Goal: Information Seeking & Learning: Find specific fact

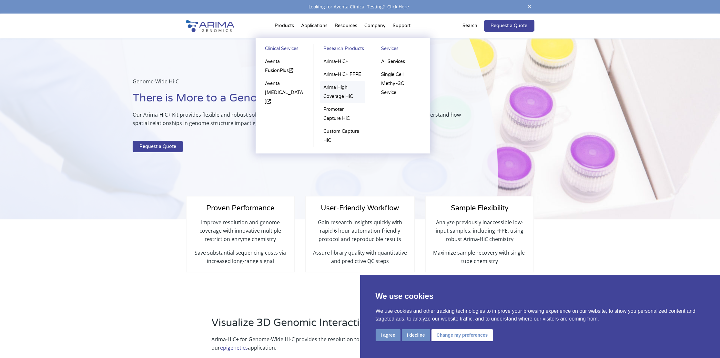
click at [333, 87] on link "Arima High Coverage HiC" at bounding box center [342, 92] width 45 height 22
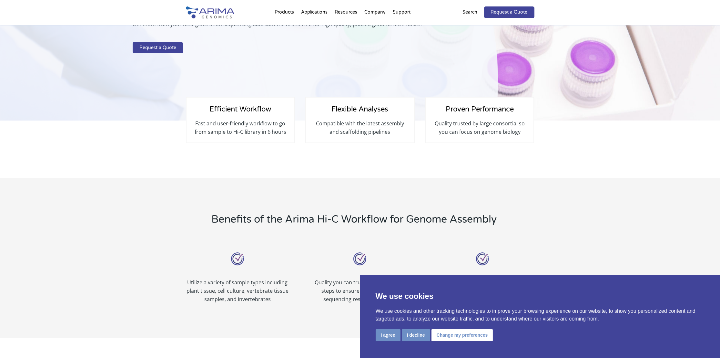
scroll to position [77, 0]
click at [389, 336] on button "I agree" at bounding box center [388, 335] width 25 height 12
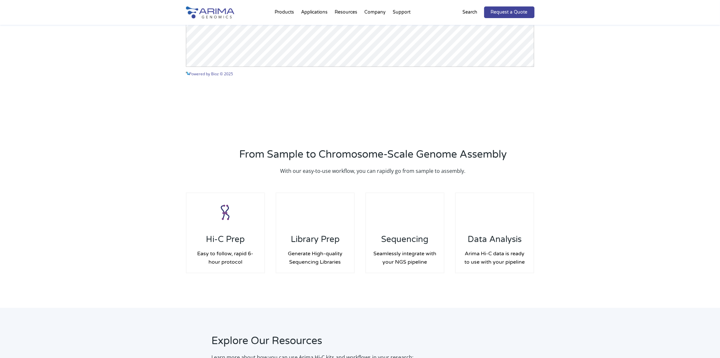
scroll to position [877, 0]
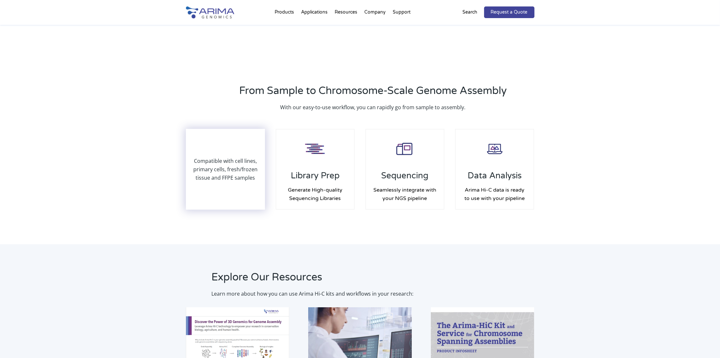
click at [231, 157] on p "Compatible with cell lines, primary cells, fresh/frozen tissue and FFPE samples" at bounding box center [226, 169] width 78 height 25
click at [232, 178] on p "Compatible with cell lines, primary cells, fresh/frozen tissue and FFPE samples" at bounding box center [226, 169] width 78 height 25
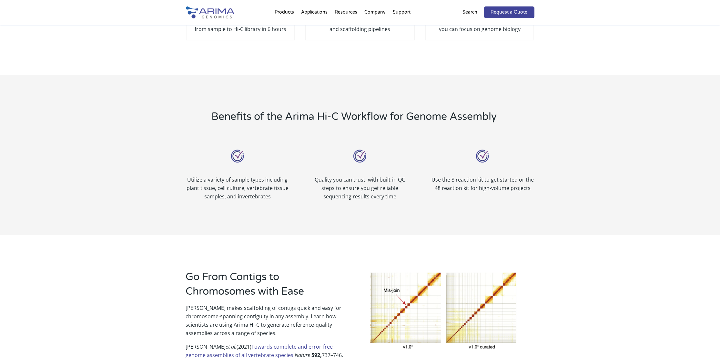
scroll to position [0, 0]
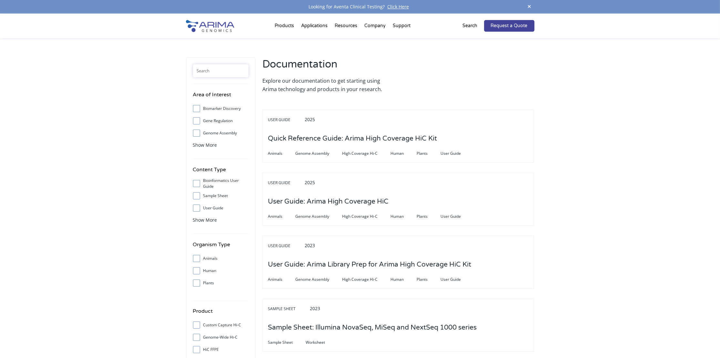
click at [209, 71] on input "text" at bounding box center [221, 70] width 56 height 13
click at [204, 70] on input "text" at bounding box center [221, 70] width 56 height 13
paste input "RNAlater"
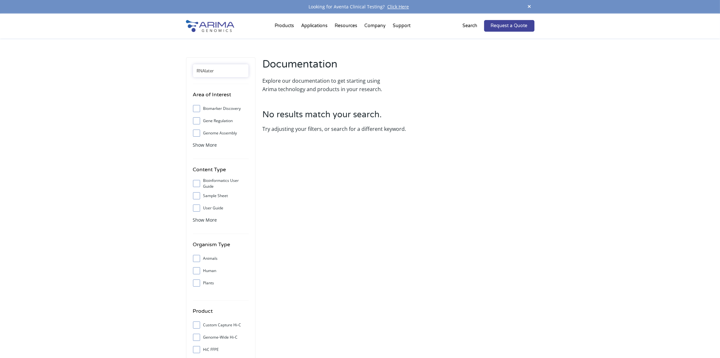
click at [205, 72] on input "RNAlater" at bounding box center [221, 70] width 56 height 13
drag, startPoint x: 220, startPoint y: 70, endPoint x: 206, endPoint y: 71, distance: 14.6
click at [206, 71] on input "RNA later" at bounding box center [221, 70] width 56 height 13
type input "R"
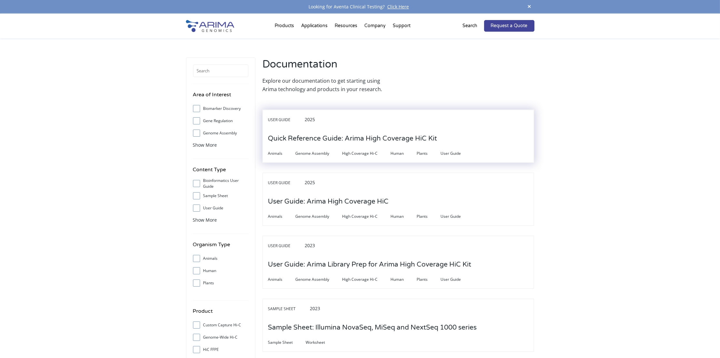
click at [334, 137] on h3 "Quick Reference Guide: Arima High Coverage HiC Kit" at bounding box center [352, 138] width 169 height 20
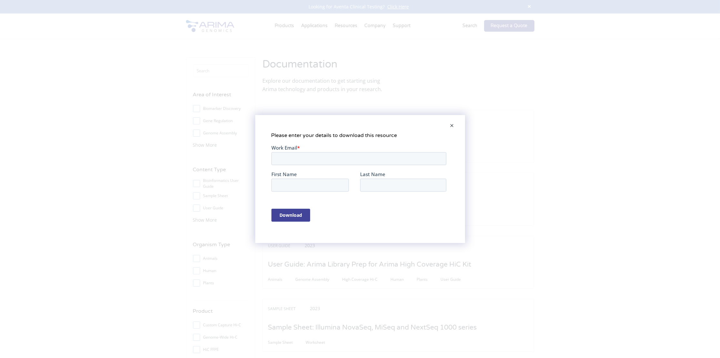
click at [451, 125] on span at bounding box center [452, 125] width 13 height 15
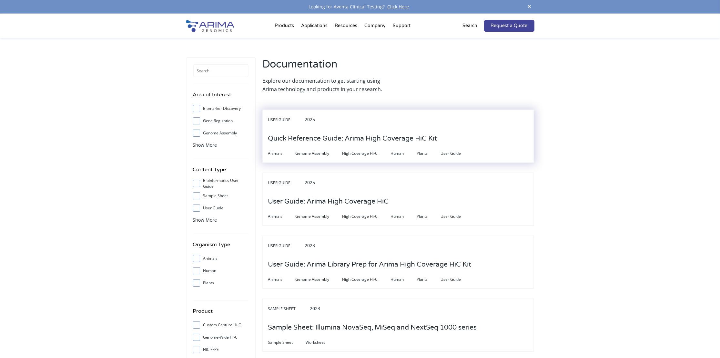
click at [331, 136] on h3 "Quick Reference Guide: Arima High Coverage HiC Kit" at bounding box center [352, 138] width 169 height 20
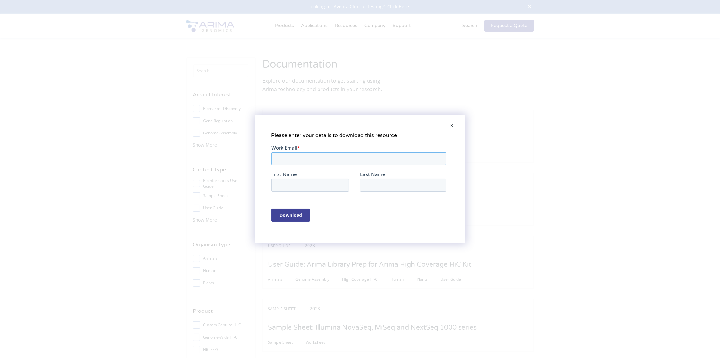
click at [319, 153] on input "Work Email *" at bounding box center [358, 158] width 175 height 13
type input "fadi.alkayal@mcgill.ca"
click at [292, 188] on input "First Name" at bounding box center [309, 184] width 77 height 13
type input "fadi"
type input "alkayal"
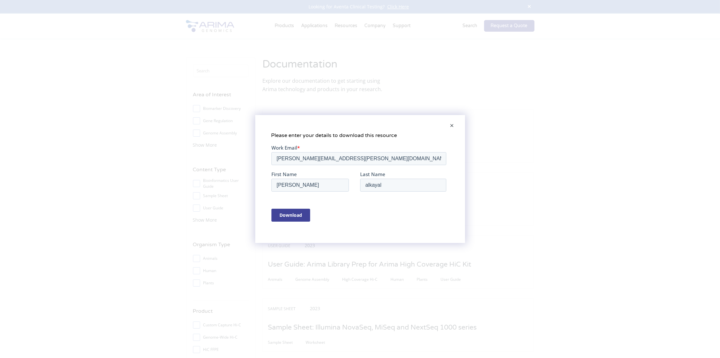
click at [285, 213] on input "Download" at bounding box center [290, 214] width 39 height 13
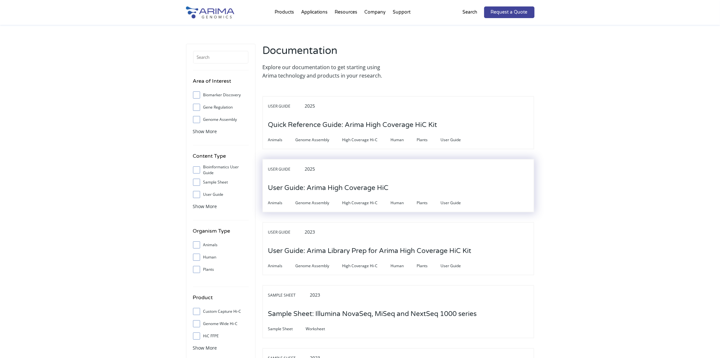
click at [311, 192] on h3 "User Guide: Arima High Coverage HiC" at bounding box center [328, 188] width 121 height 20
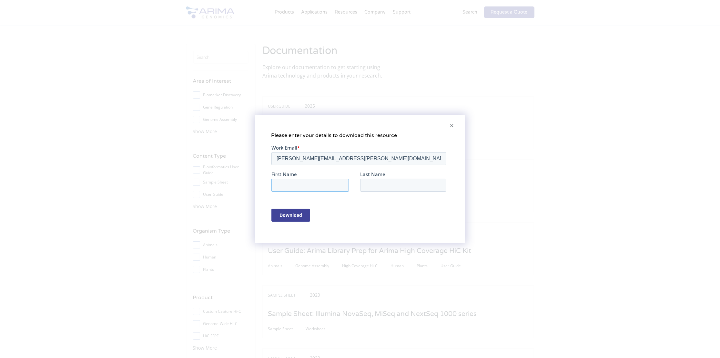
click at [311, 185] on input "First Name" at bounding box center [309, 184] width 77 height 13
click at [290, 213] on input "Download" at bounding box center [290, 214] width 39 height 13
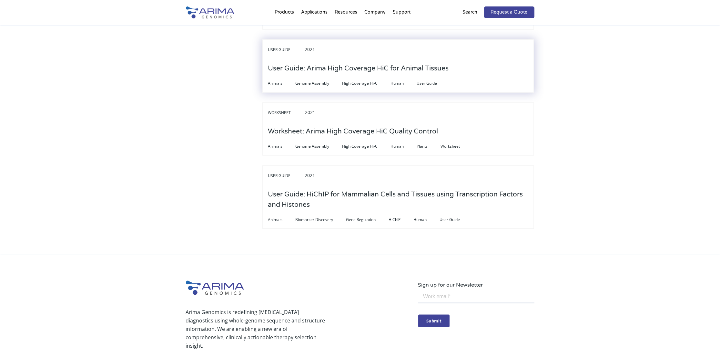
scroll to position [2113, 0]
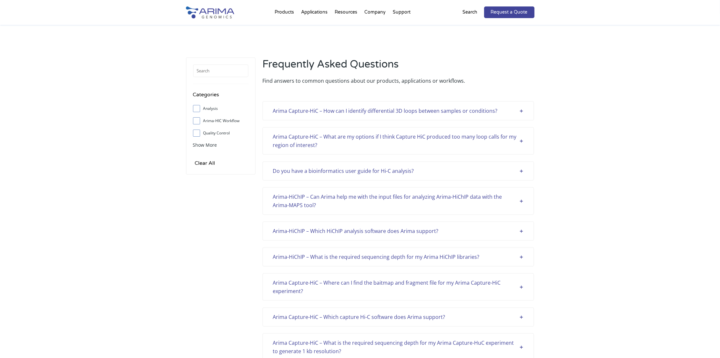
scroll to position [1599, 0]
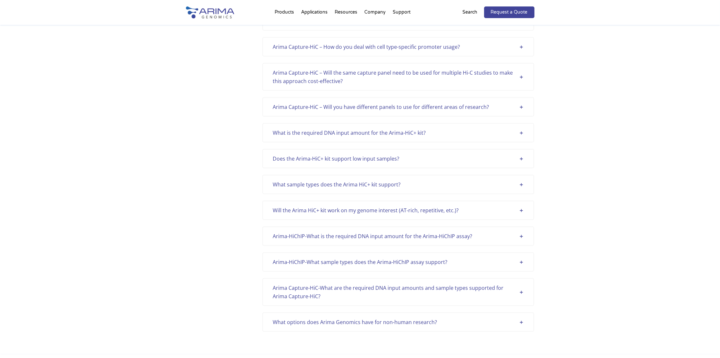
click at [522, 43] on div "Arima Capture-HiC – How do you deal with cell type-specific promoter usage?" at bounding box center [398, 47] width 251 height 8
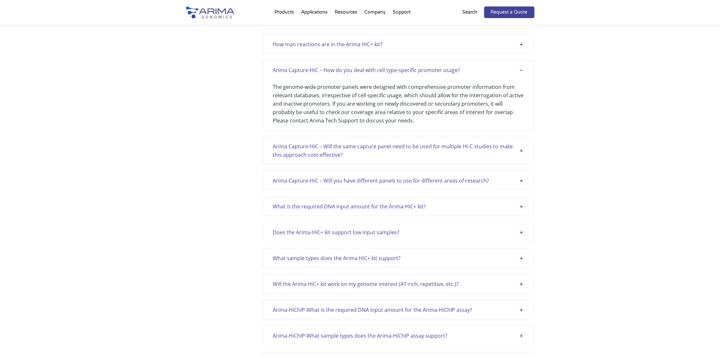
scroll to position [1572, 0]
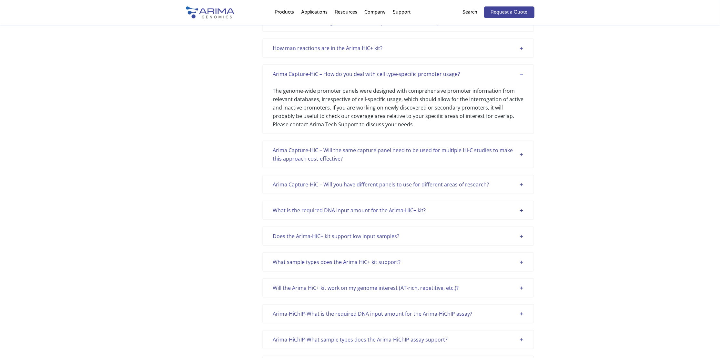
click at [522, 70] on div "Arima Capture-HiC – How do you deal with cell type-specific promoter usage?" at bounding box center [398, 74] width 251 height 8
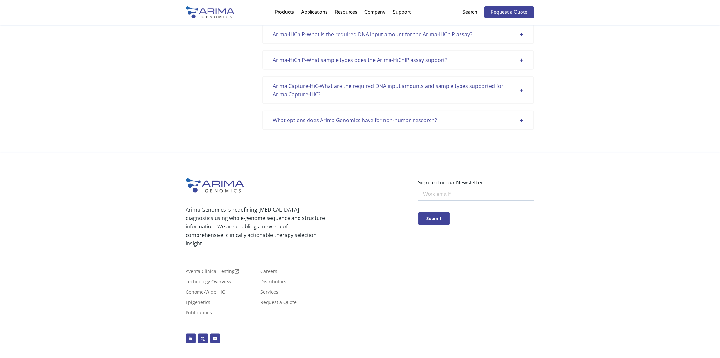
scroll to position [1599, 0]
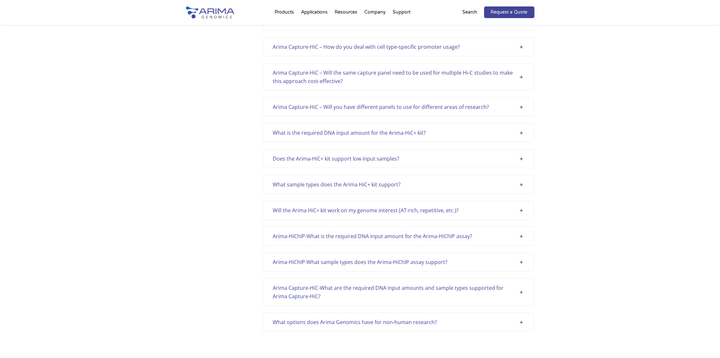
click at [297, 128] on div "What is the required DNA input amount for the Arima-HiC+ kit?" at bounding box center [398, 132] width 251 height 8
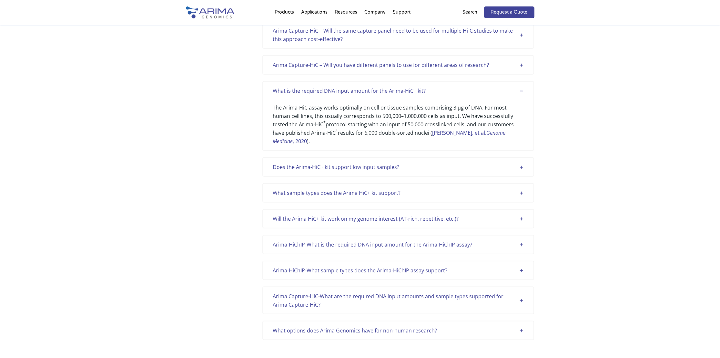
click at [519, 86] on div "What is the required DNA input amount for the Arima-HiC+ kit?" at bounding box center [398, 90] width 251 height 8
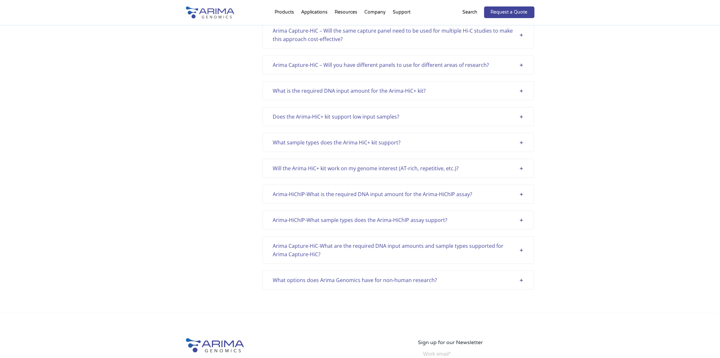
scroll to position [1599, 0]
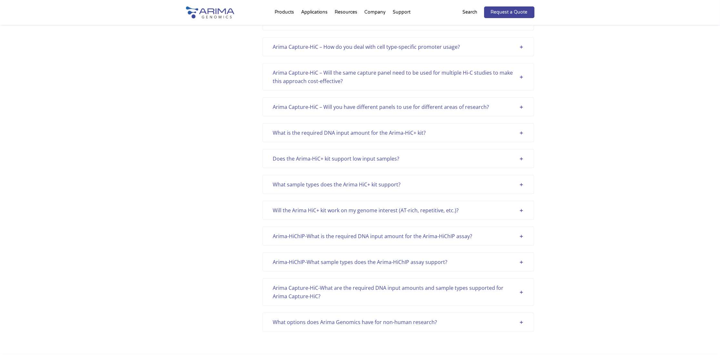
click at [317, 180] on div "What sample types does the Arima HiC+ kit support?" at bounding box center [398, 184] width 251 height 8
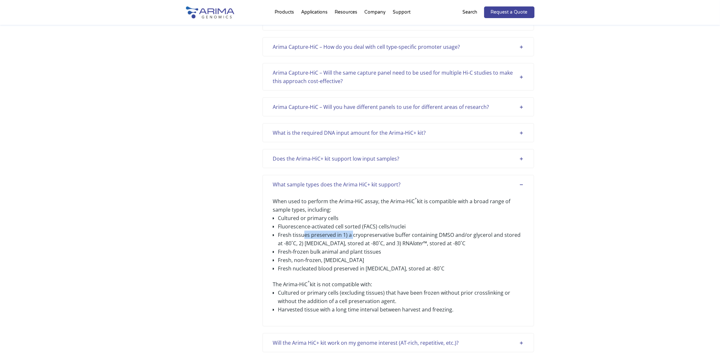
drag, startPoint x: 302, startPoint y: 224, endPoint x: 352, endPoint y: 224, distance: 50.0
click at [352, 230] on li "Fresh tissues preserved in 1) a cryopreservative buffer containing DMSO and/or …" at bounding box center [401, 238] width 246 height 17
click at [291, 230] on li "Fresh tissues preserved in 1) a cryopreservative buffer containing DMSO and/or …" at bounding box center [401, 238] width 246 height 17
drag, startPoint x: 275, startPoint y: 193, endPoint x: 403, endPoint y: 199, distance: 127.9
click at [403, 199] on p "When used to perform the Arima-HiC assay, the Arima-HiC + kit is compatible wit…" at bounding box center [398, 205] width 251 height 17
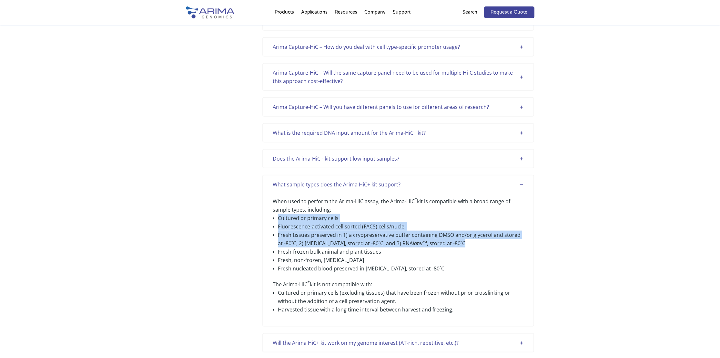
drag, startPoint x: 279, startPoint y: 209, endPoint x: 519, endPoint y: 232, distance: 240.9
click at [519, 232] on ul "Cultured or primary cells Fluorescence-activated cell sorted (FACS) cells/nucle…" at bounding box center [398, 247] width 251 height 66
click at [403, 234] on li "Fresh tissues preserved in 1) a cryopreservative buffer containing DMSO and/or …" at bounding box center [401, 238] width 246 height 17
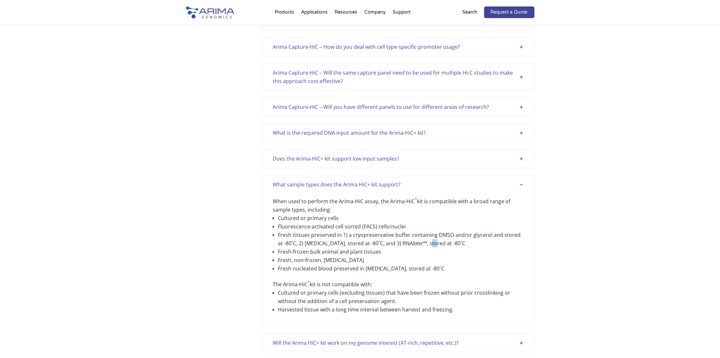
drag, startPoint x: 403, startPoint y: 234, endPoint x: 408, endPoint y: 234, distance: 4.8
click at [408, 234] on li "Fresh tissues preserved in 1) a cryopreservative buffer containing DMSO and/or …" at bounding box center [401, 238] width 246 height 17
click at [409, 247] on li "Fresh-frozen bulk animal and plant tissues" at bounding box center [401, 251] width 246 height 8
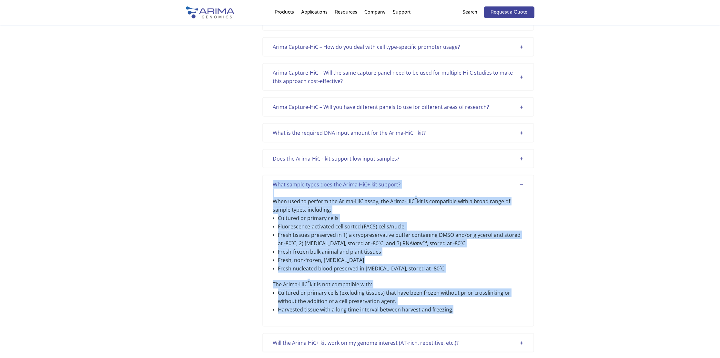
drag, startPoint x: 272, startPoint y: 173, endPoint x: 456, endPoint y: 302, distance: 225.0
click at [456, 302] on div "What sample types does the Arima HiC+ kit support? When used to perform the Ari…" at bounding box center [398, 251] width 272 height 152
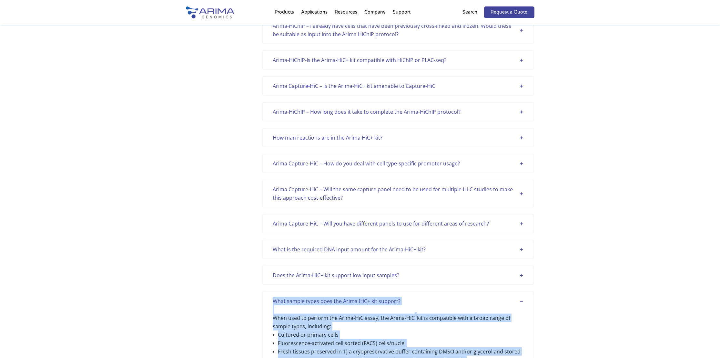
scroll to position [1470, 0]
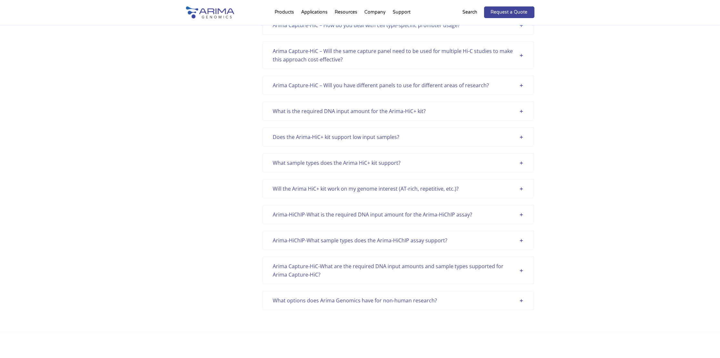
scroll to position [1612, 0]
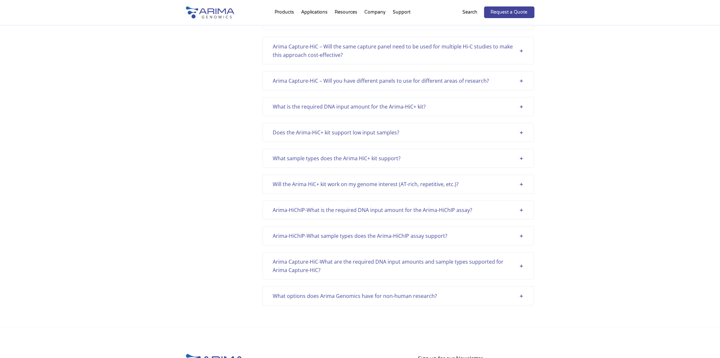
click at [358, 231] on div "Arima-HiChIP-What sample types does the Arima-HiChIP assay support?" at bounding box center [398, 235] width 251 height 8
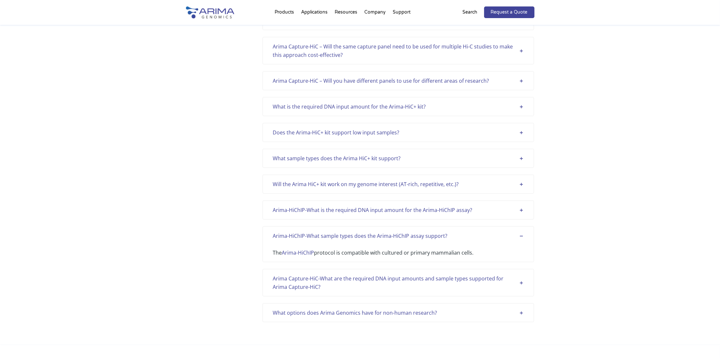
click at [358, 231] on div "Arima-HiChIP-What sample types does the Arima-HiChIP assay support?" at bounding box center [398, 235] width 251 height 8
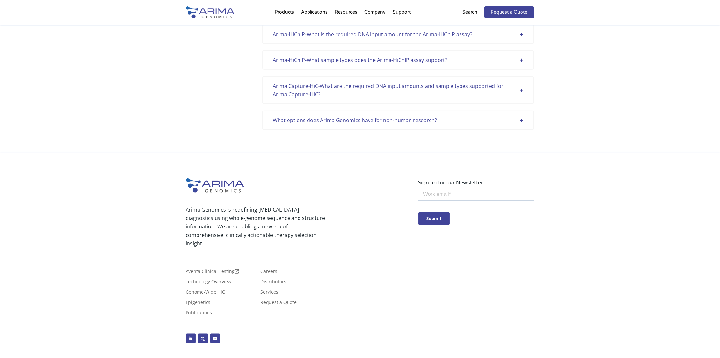
scroll to position [1586, 0]
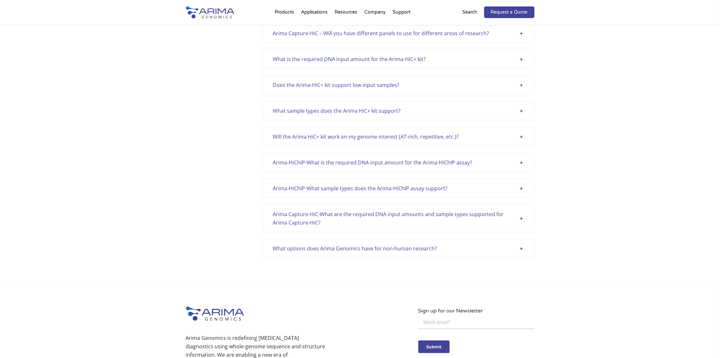
scroll to position [1715, 0]
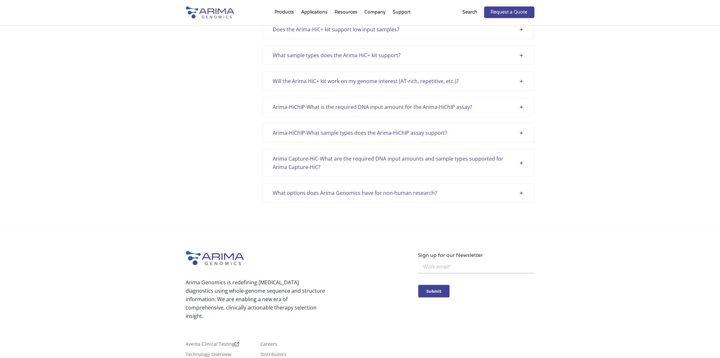
click at [291, 51] on div "What sample types does the Arima HiC+ kit support?" at bounding box center [398, 55] width 251 height 8
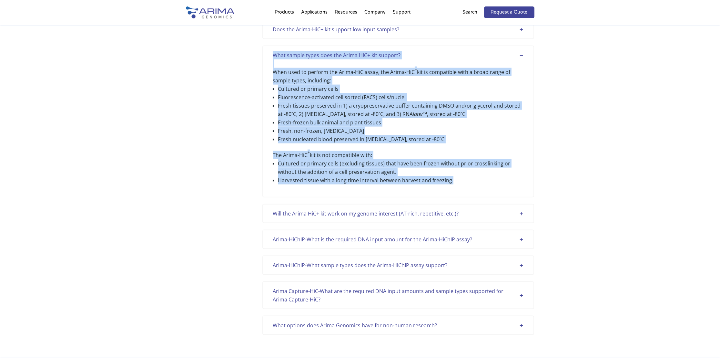
drag, startPoint x: 274, startPoint y: 43, endPoint x: 486, endPoint y: 176, distance: 250.1
click at [486, 176] on div "What sample types does the Arima HiC+ kit support? When used to perform the Ari…" at bounding box center [398, 121] width 272 height 152
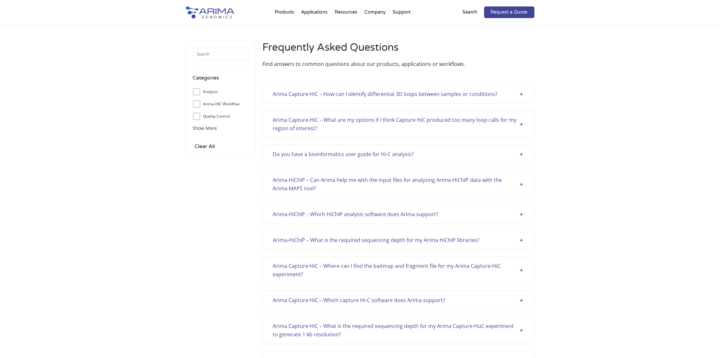
scroll to position [0, 0]
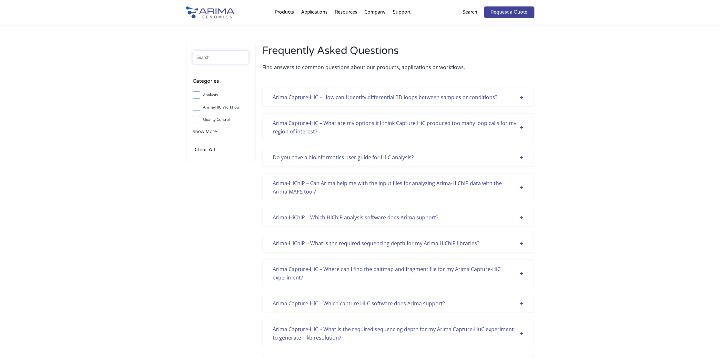
click at [214, 58] on input "text" at bounding box center [221, 57] width 56 height 13
click at [206, 56] on input "text" at bounding box center [221, 57] width 56 height 13
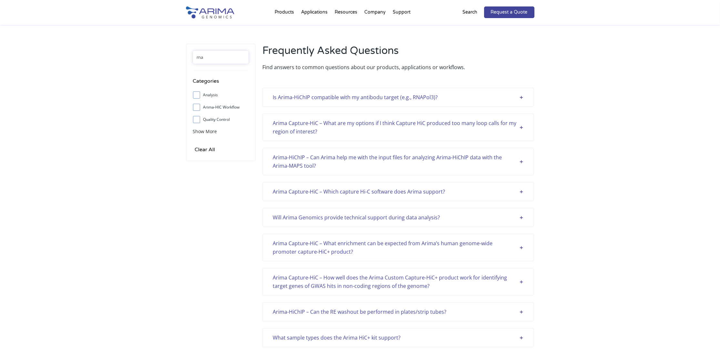
drag, startPoint x: 204, startPoint y: 58, endPoint x: 167, endPoint y: 58, distance: 37.8
click at [167, 58] on div "rna Categories Analysis Arima-HIC Workflow Quality Control Sample Support Show …" at bounding box center [360, 197] width 720 height 345
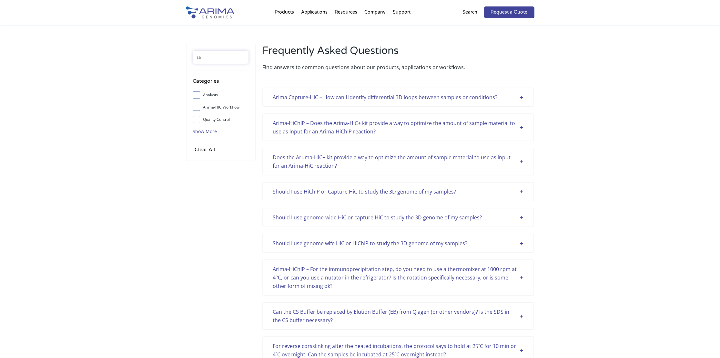
type input "sa"
click at [199, 131] on span "Show More" at bounding box center [205, 131] width 24 height 6
click at [195, 133] on input "Sample Support" at bounding box center [196, 131] width 4 height 4
checkbox input "true"
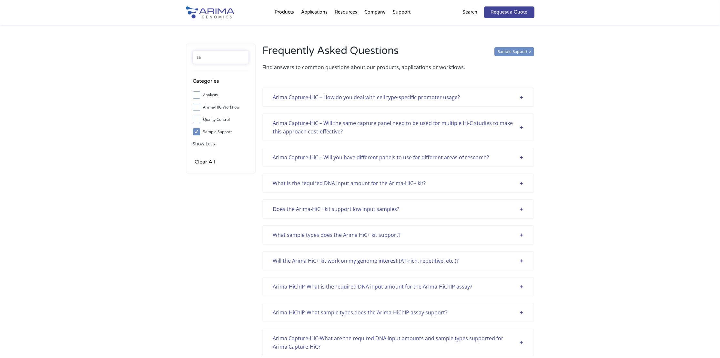
click at [203, 58] on input "sa" at bounding box center [221, 57] width 56 height 13
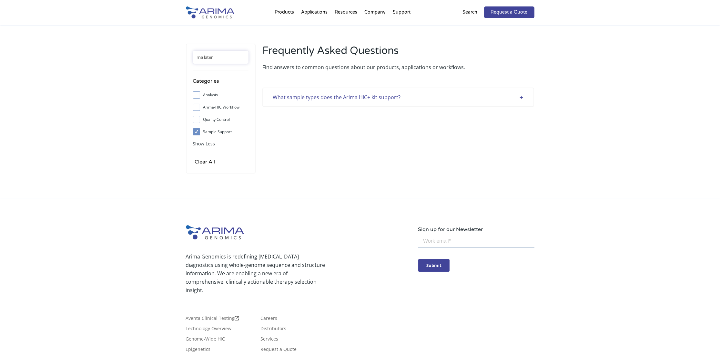
type input "rna later"
click at [344, 99] on div "What sample types does the Arima HiC+ kit support?" at bounding box center [398, 97] width 251 height 8
click at [523, 97] on div "What sample types does the Arima HiC+ kit support?" at bounding box center [398, 97] width 251 height 8
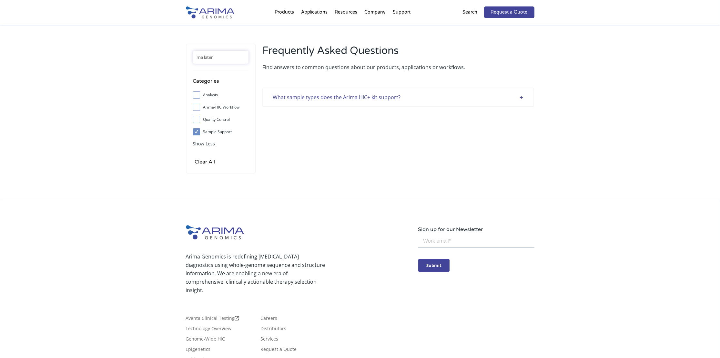
click at [369, 98] on div "What sample types does the Arima HiC+ kit support?" at bounding box center [398, 97] width 251 height 8
click at [394, 97] on div "What sample types does the Arima HiC+ kit support?" at bounding box center [398, 97] width 251 height 8
click at [365, 97] on div "What sample types does the Arima HiC+ kit support?" at bounding box center [398, 97] width 251 height 8
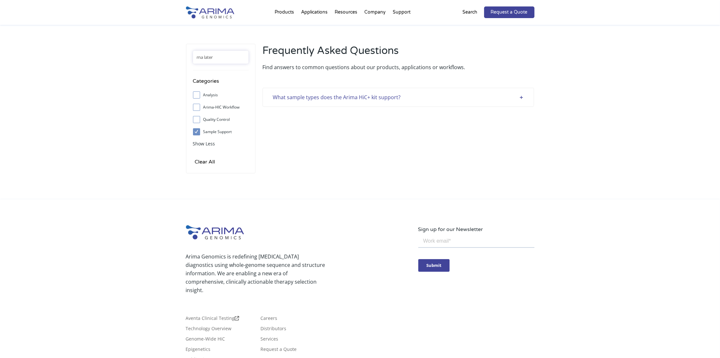
click at [365, 97] on div "What sample types does the Arima HiC+ kit support?" at bounding box center [398, 97] width 251 height 8
click at [166, 157] on div "rna later Categories Analysis Arima-HIC Workflow Quality Control Sample Support…" at bounding box center [360, 112] width 720 height 174
drag, startPoint x: 236, startPoint y: 132, endPoint x: 227, endPoint y: 134, distance: 9.2
click at [227, 134] on label "Sample Support" at bounding box center [221, 132] width 56 height 10
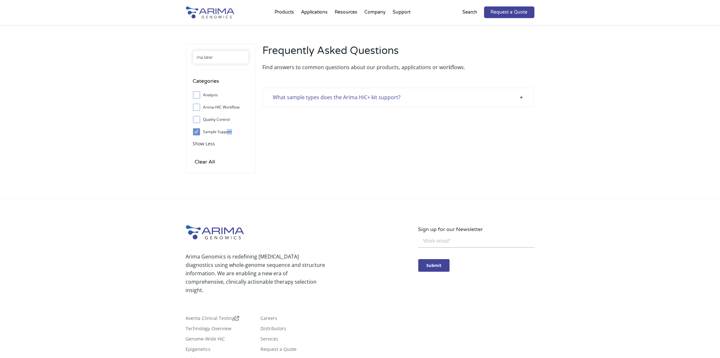
click at [195, 107] on input "Arima-HIC Workflow" at bounding box center [196, 107] width 4 height 4
checkbox input "true"
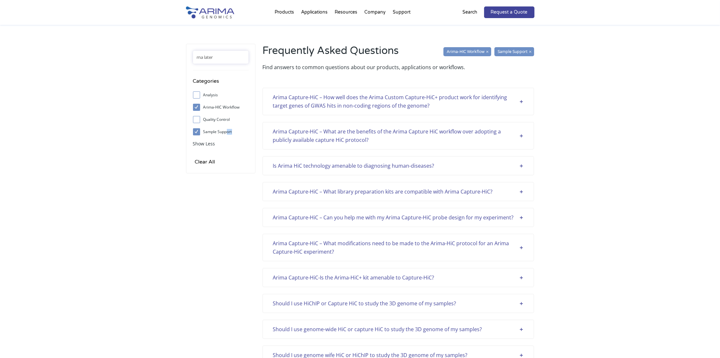
click at [197, 130] on input "Sample Support" at bounding box center [196, 131] width 4 height 4
checkbox input "false"
click at [195, 104] on span at bounding box center [198, 107] width 10 height 7
click at [195, 105] on input "Arima-HIC Workflow" at bounding box center [196, 107] width 4 height 4
checkbox input "false"
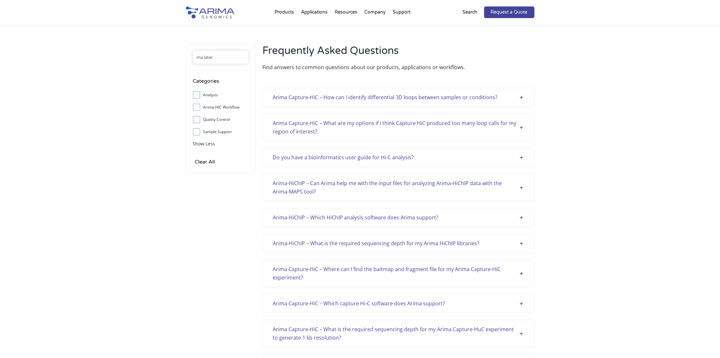
click at [196, 119] on input "Quality Control" at bounding box center [196, 119] width 4 height 4
checkbox input "true"
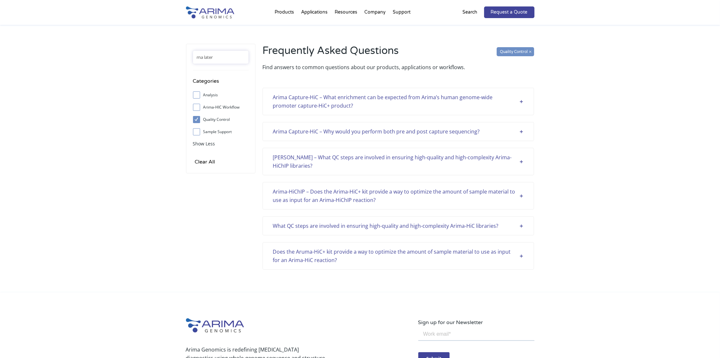
click at [196, 107] on input "Arima-HIC Workflow" at bounding box center [196, 107] width 4 height 4
checkbox input "true"
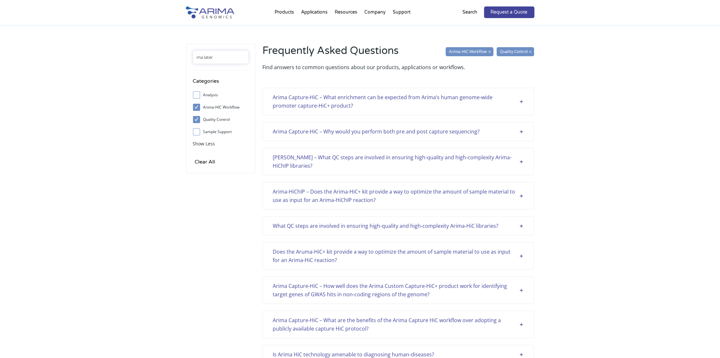
click at [196, 121] on input "Quality Control" at bounding box center [196, 119] width 4 height 4
checkbox input "false"
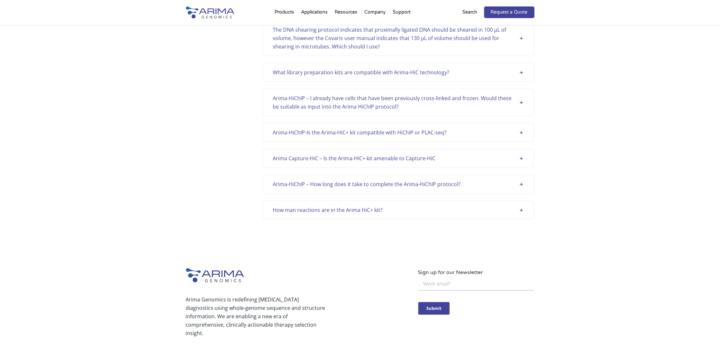
scroll to position [825, 0]
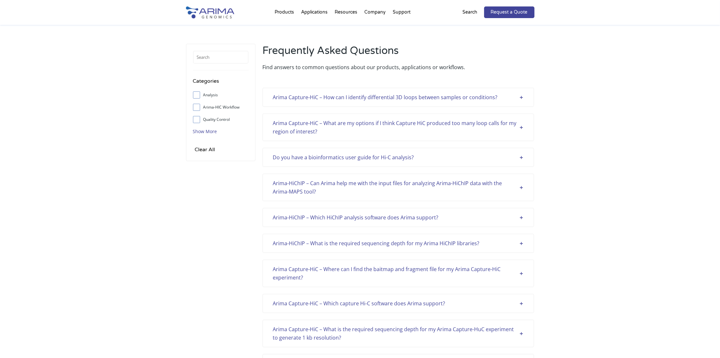
click at [205, 130] on span "Show More" at bounding box center [205, 131] width 24 height 6
click at [195, 131] on input "Sample Support" at bounding box center [196, 131] width 4 height 4
checkbox input "true"
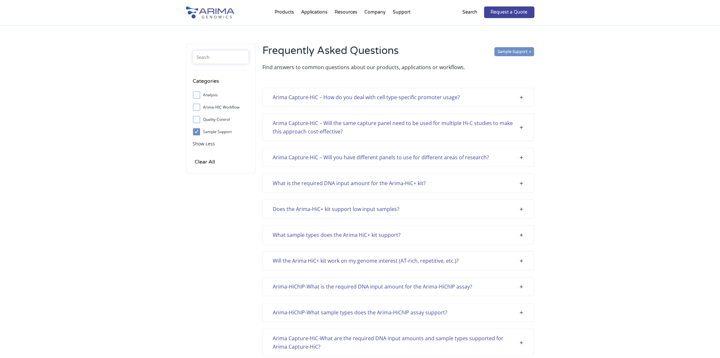
click at [209, 58] on input "text" at bounding box center [221, 57] width 56 height 13
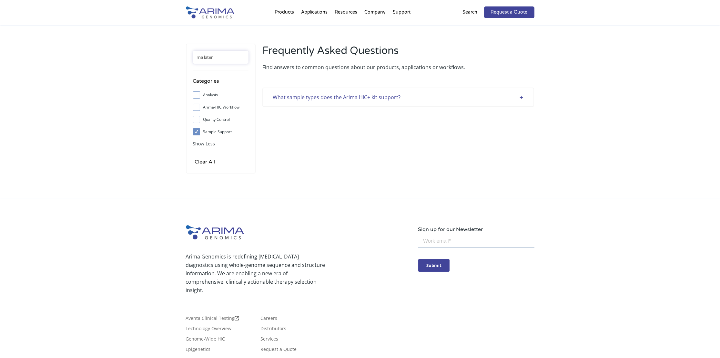
type input "rna later"
click at [522, 97] on div "What sample types does the Arima HiC+ kit support?" at bounding box center [398, 97] width 251 height 8
click at [520, 97] on div "What sample types does the Arima HiC+ kit support?" at bounding box center [398, 97] width 251 height 8
click at [197, 130] on input "Sample Support" at bounding box center [196, 131] width 4 height 4
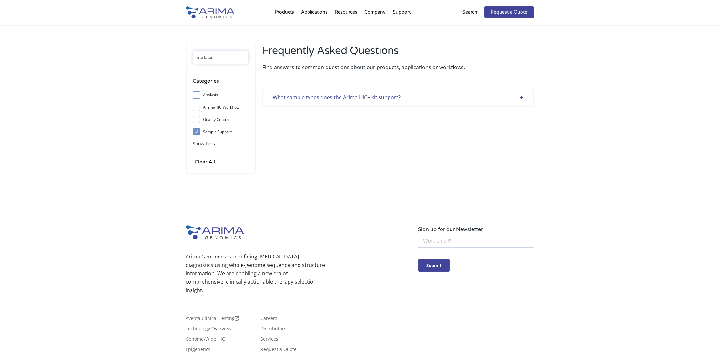
checkbox input "false"
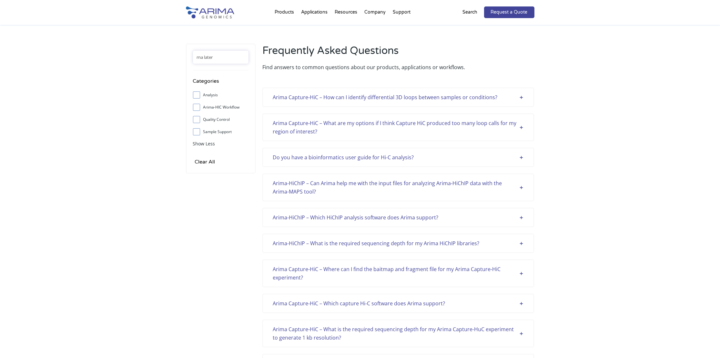
scroll to position [1586, 0]
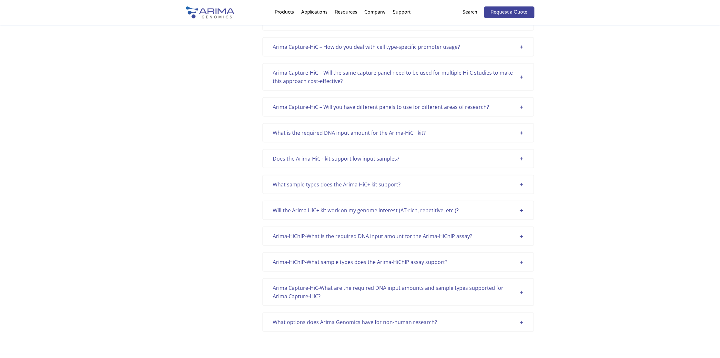
click at [306, 154] on div "Does the Arima-HiC+ kit support low input samples?" at bounding box center [398, 158] width 251 height 8
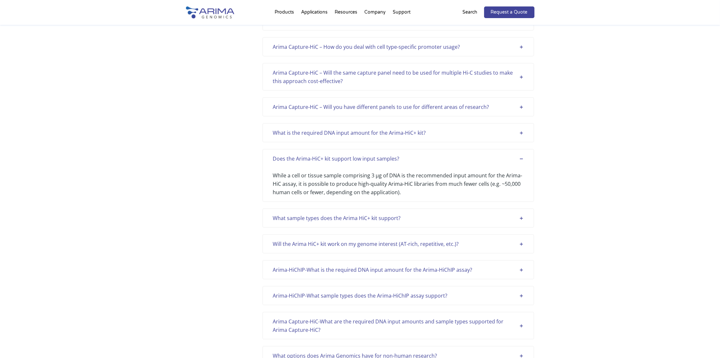
scroll to position [1619, 0]
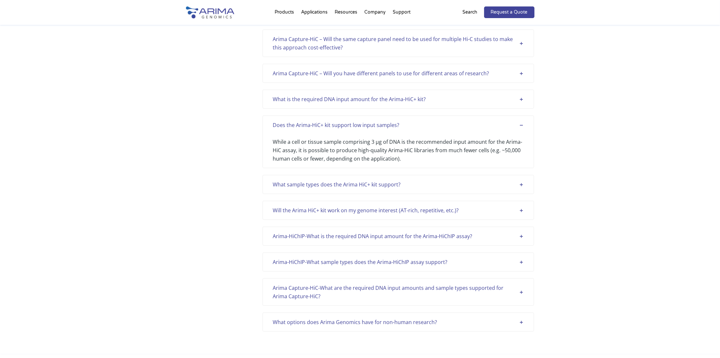
click at [522, 121] on div "Does the Arima-HiC+ kit support low input samples?" at bounding box center [398, 125] width 251 height 8
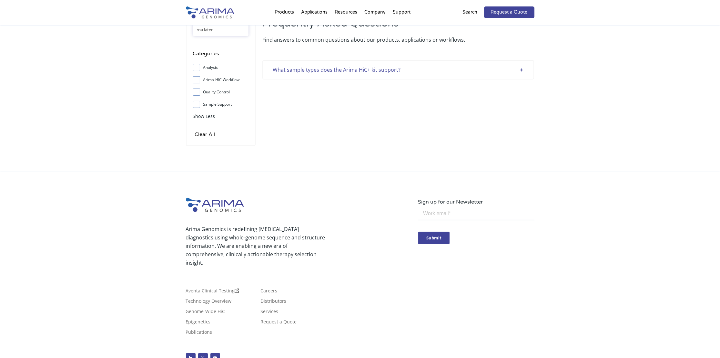
scroll to position [0, 0]
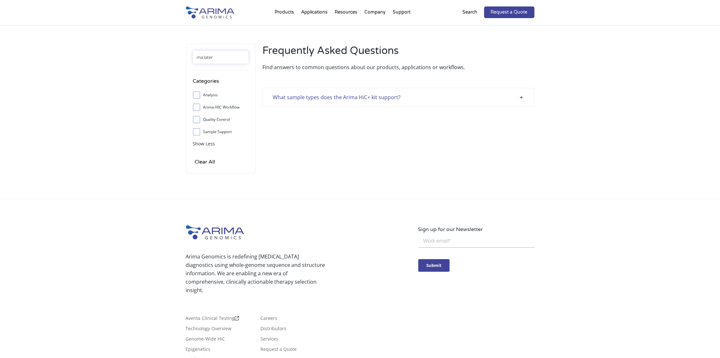
click at [522, 98] on div "What sample types does the Arima HiC+ kit support?" at bounding box center [398, 97] width 251 height 8
click at [514, 86] on div "What sample types does the Arima HiC+ kit support? When used to perform the Ari…" at bounding box center [398, 100] width 272 height 58
click at [214, 57] on input "rna later" at bounding box center [221, 57] width 56 height 13
click at [203, 57] on input "rna later" at bounding box center [221, 57] width 56 height 13
type input "rnalater"
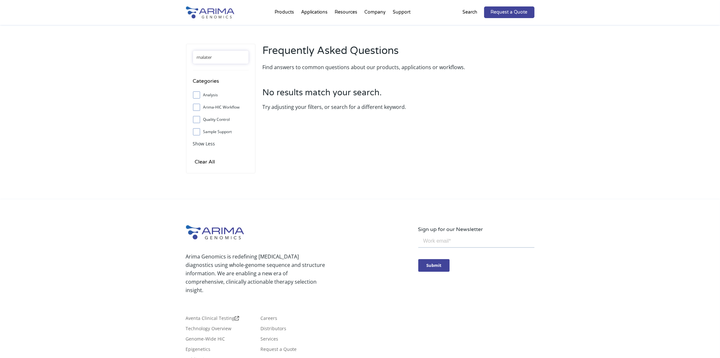
click at [214, 55] on input "rnalater" at bounding box center [221, 57] width 56 height 13
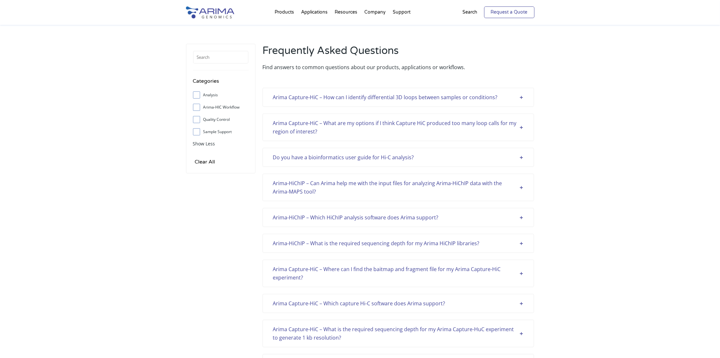
scroll to position [1586, 0]
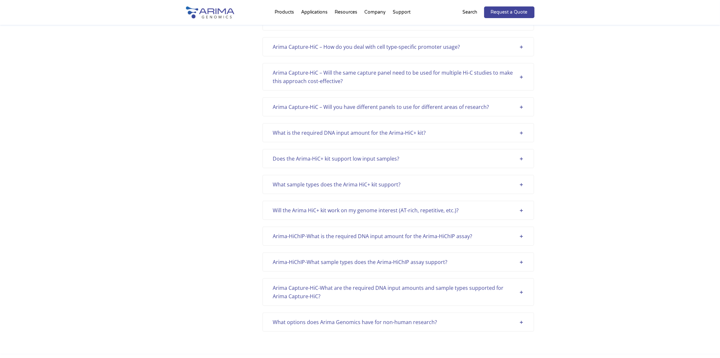
click at [523, 180] on div "What sample types does the Arima HiC+ kit support?" at bounding box center [398, 184] width 251 height 8
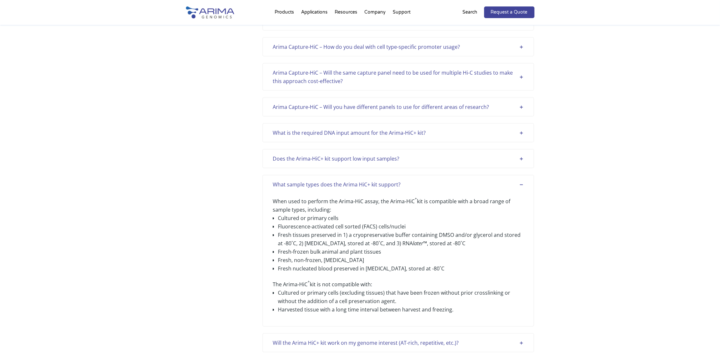
drag, startPoint x: 284, startPoint y: 225, endPoint x: 335, endPoint y: 224, distance: 50.7
click at [335, 230] on li "Fresh tissues preserved in 1) a cryopreservative buffer containing DMSO and/or …" at bounding box center [401, 238] width 246 height 17
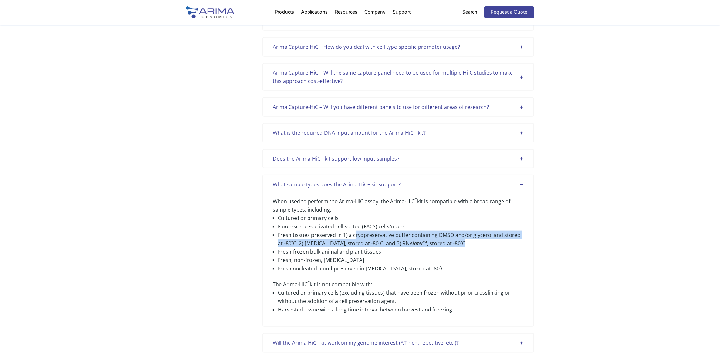
drag, startPoint x: 353, startPoint y: 225, endPoint x: 470, endPoint y: 235, distance: 117.2
click at [470, 235] on li "Fresh tissues preserved in 1) a cryopreservative buffer containing DMSO and/or …" at bounding box center [401, 238] width 246 height 17
click at [418, 230] on li "Fresh tissues preserved in 1) a cryopreservative buffer containing DMSO and/or …" at bounding box center [401, 238] width 246 height 17
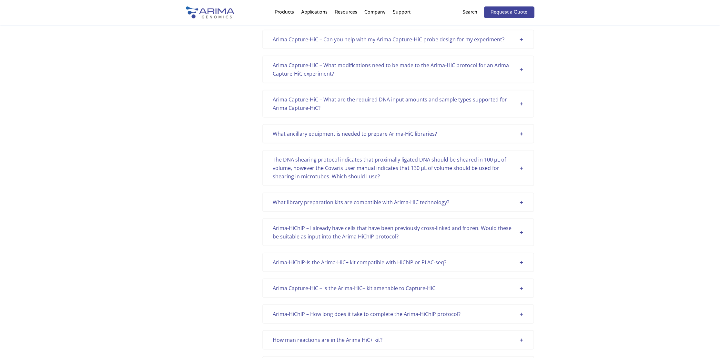
scroll to position [1198, 0]
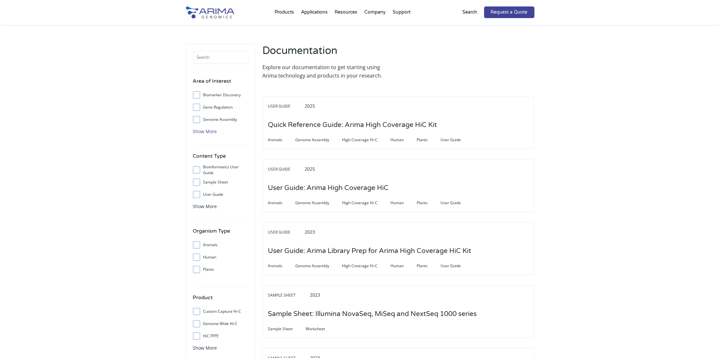
click at [209, 130] on span "Show More" at bounding box center [205, 131] width 24 height 6
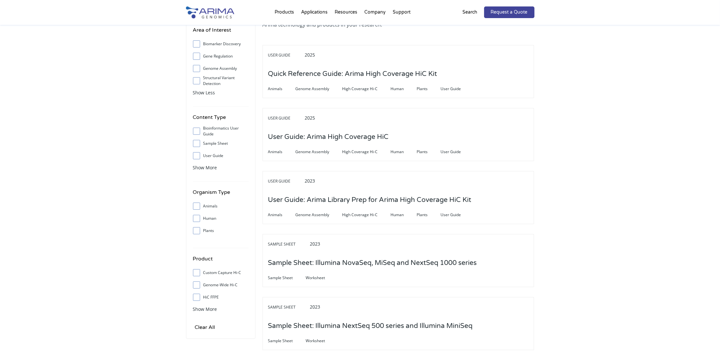
scroll to position [52, 0]
click at [201, 309] on span "Show More" at bounding box center [205, 308] width 24 height 6
click at [197, 320] on input "High Coverage Hi-C" at bounding box center [196, 320] width 4 height 4
checkbox input "true"
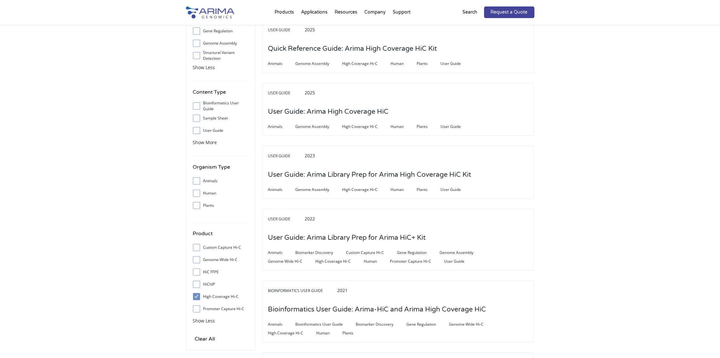
scroll to position [0, 0]
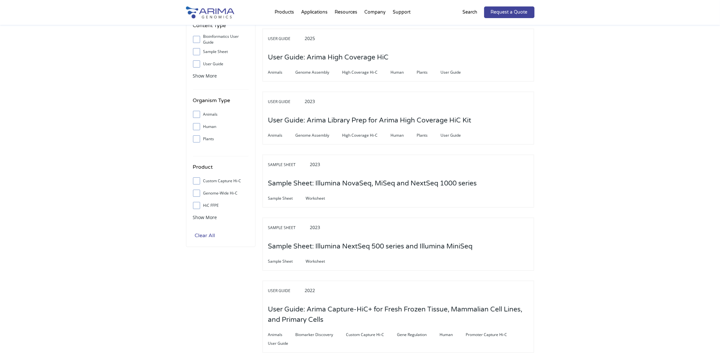
scroll to position [125, 0]
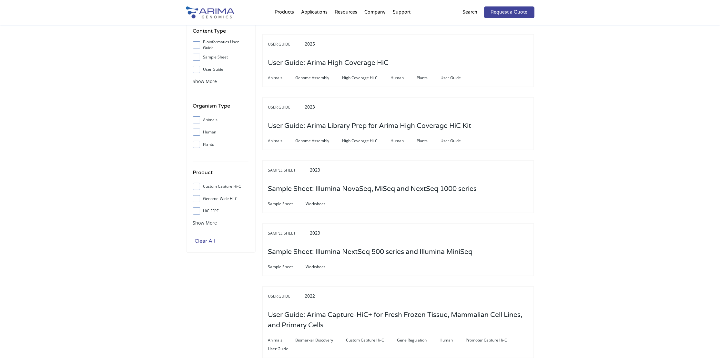
click at [204, 241] on input "Clear All" at bounding box center [205, 240] width 24 height 9
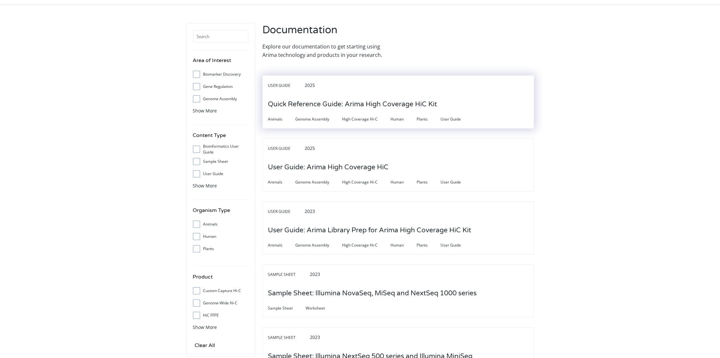
scroll to position [0, 0]
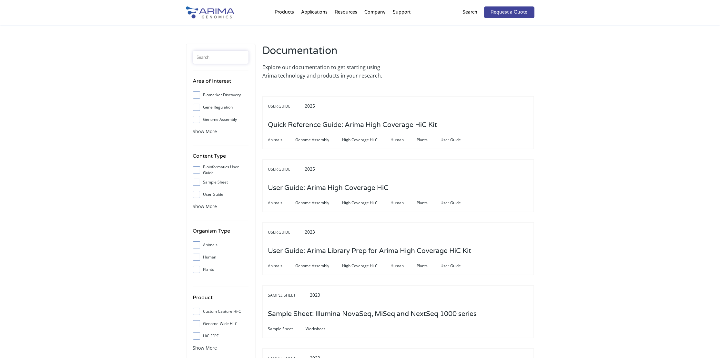
click at [213, 55] on input "text" at bounding box center [221, 57] width 56 height 13
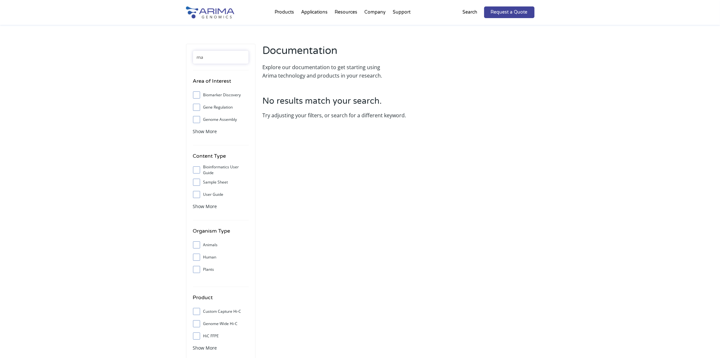
type input "rna"
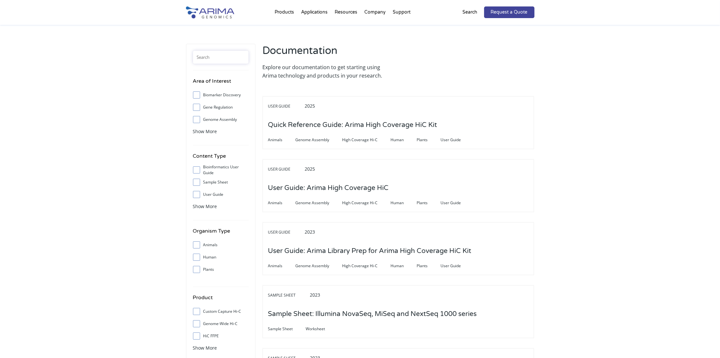
click at [229, 57] on input "text" at bounding box center [221, 57] width 56 height 13
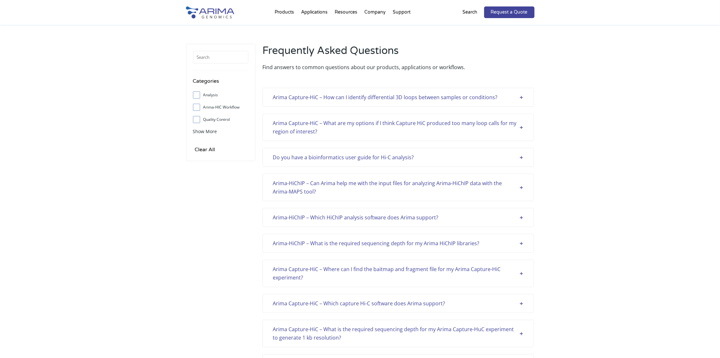
scroll to position [1586, 0]
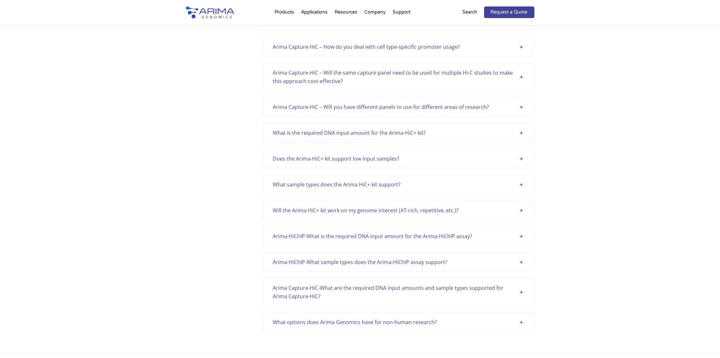
click at [299, 180] on div "What sample types does the Arima HiC+ kit support?" at bounding box center [398, 184] width 251 height 8
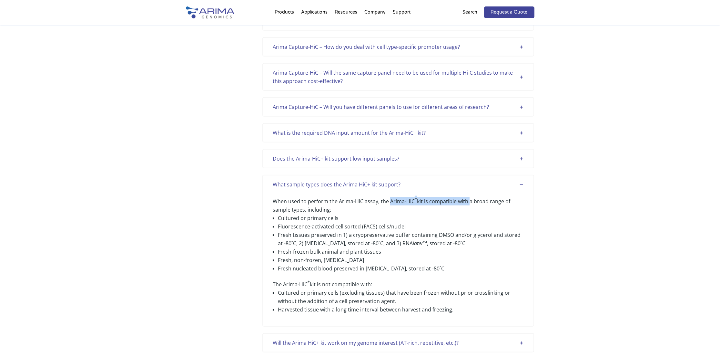
drag, startPoint x: 388, startPoint y: 191, endPoint x: 467, endPoint y: 191, distance: 78.7
click at [467, 197] on p "When used to perform the Arima-HiC assay, the Arima-HiC + kit is compatible wit…" at bounding box center [398, 205] width 251 height 17
copy p "Arima-HiC + kit is compatible with"
drag, startPoint x: 374, startPoint y: 233, endPoint x: 395, endPoint y: 235, distance: 21.0
click at [395, 235] on li "Fresh tissues preserved in 1) a cryopreservative buffer containing DMSO and/or …" at bounding box center [401, 238] width 246 height 17
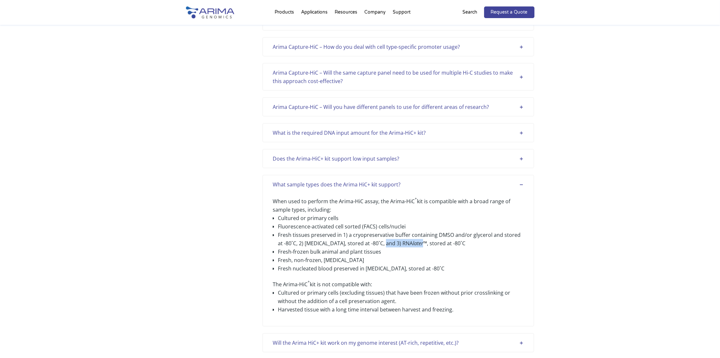
copy li "RNA later"
